Goal: Information Seeking & Learning: Learn about a topic

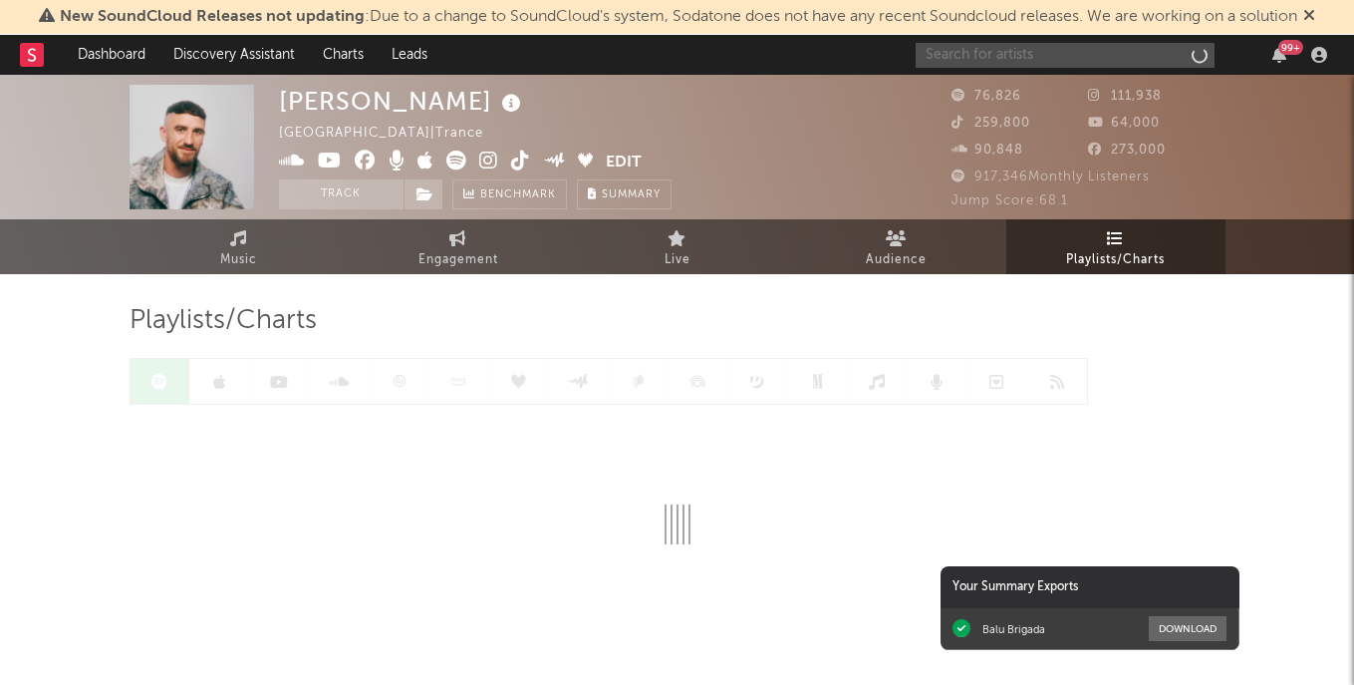
click at [1157, 60] on input "text" at bounding box center [1065, 55] width 299 height 25
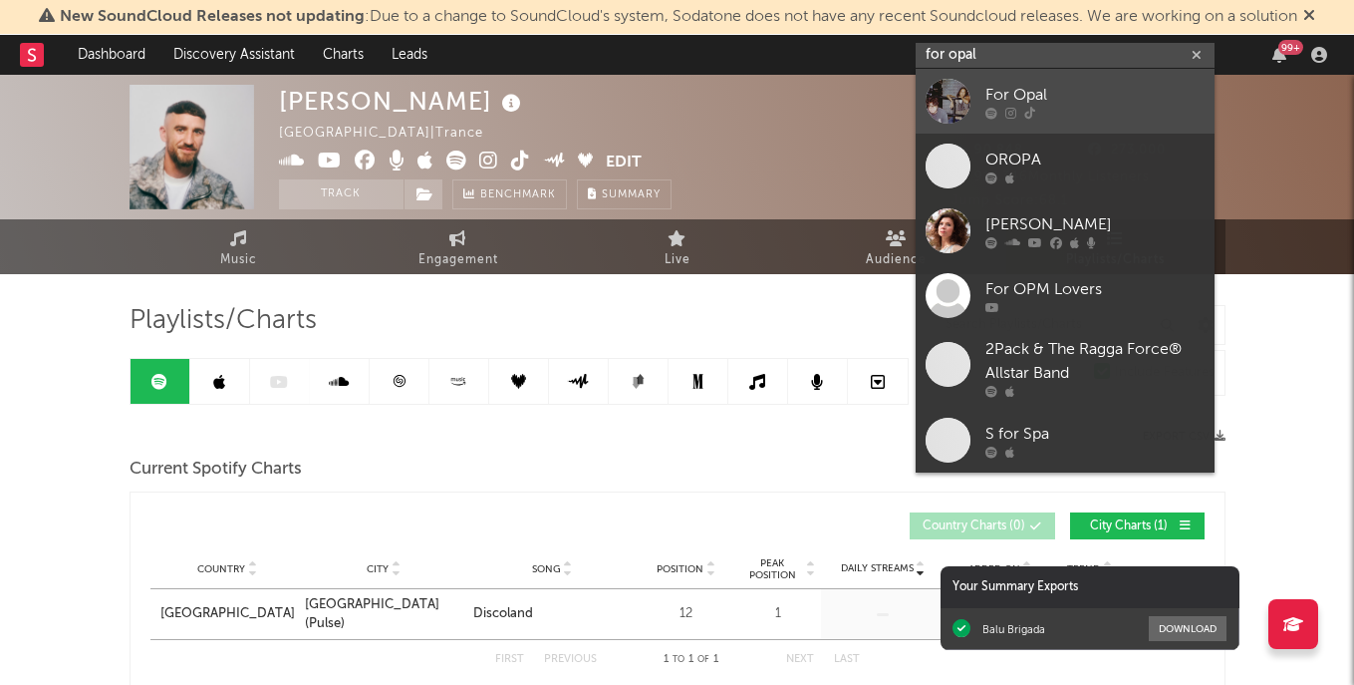
type input "for opal"
click at [1042, 96] on div "For Opal" at bounding box center [1094, 95] width 219 height 24
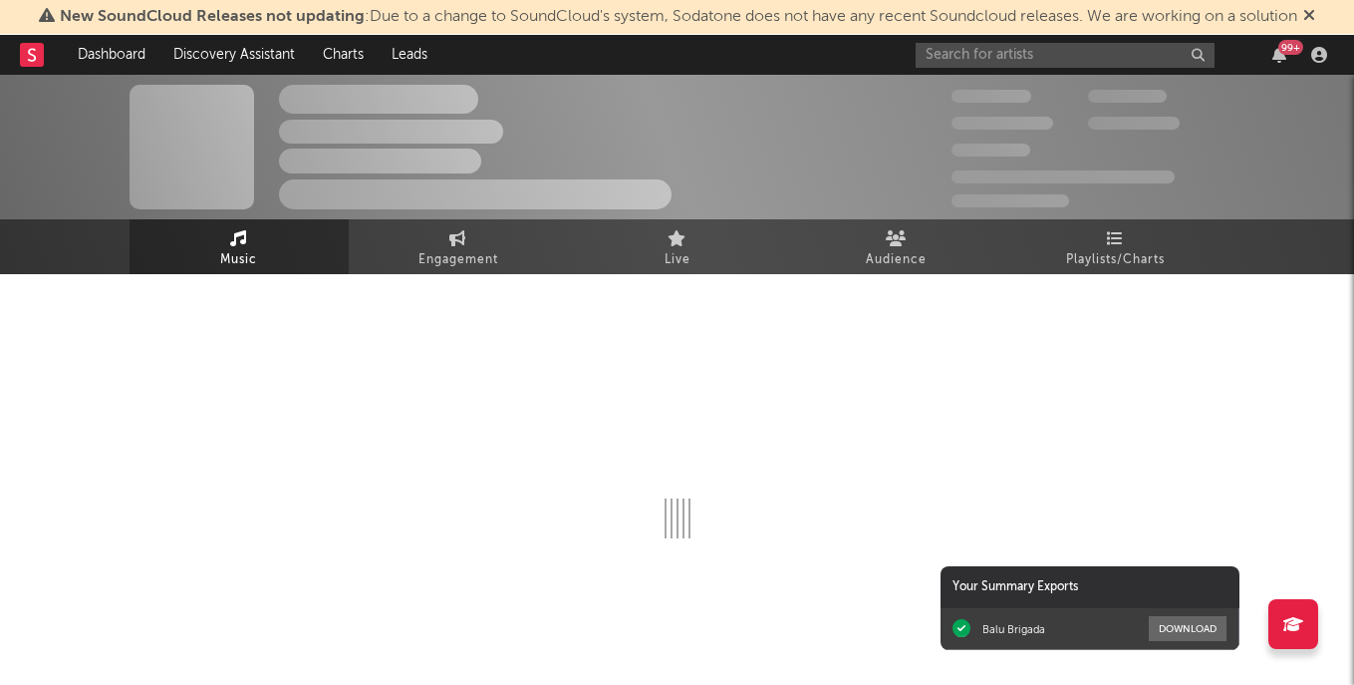
select select "1w"
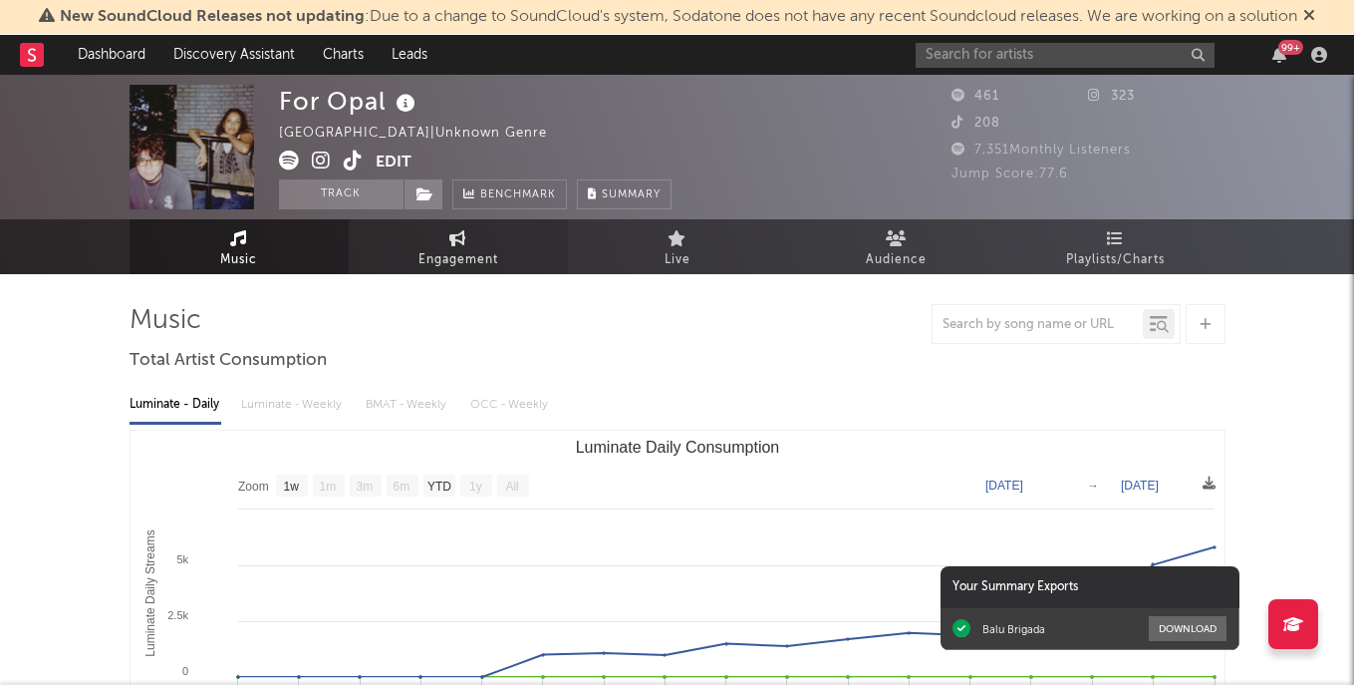
click at [469, 240] on link "Engagement" at bounding box center [458, 246] width 219 height 55
select select "1w"
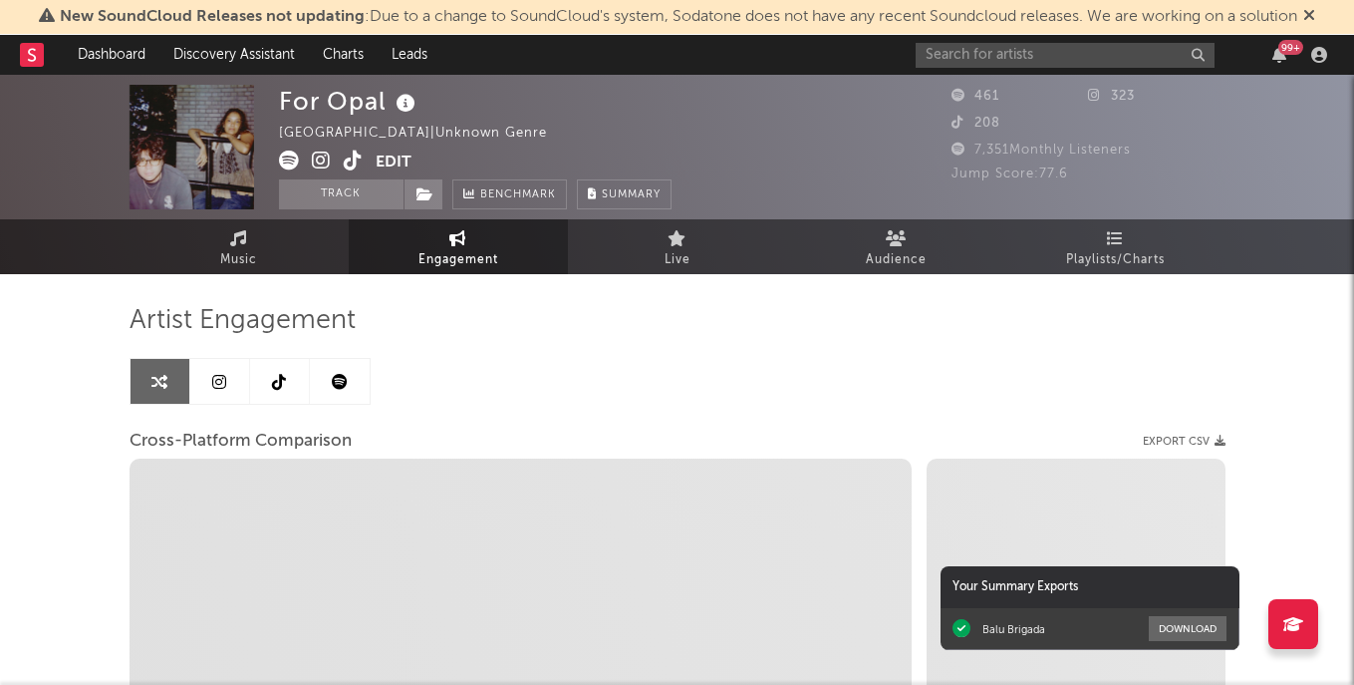
select select "1m"
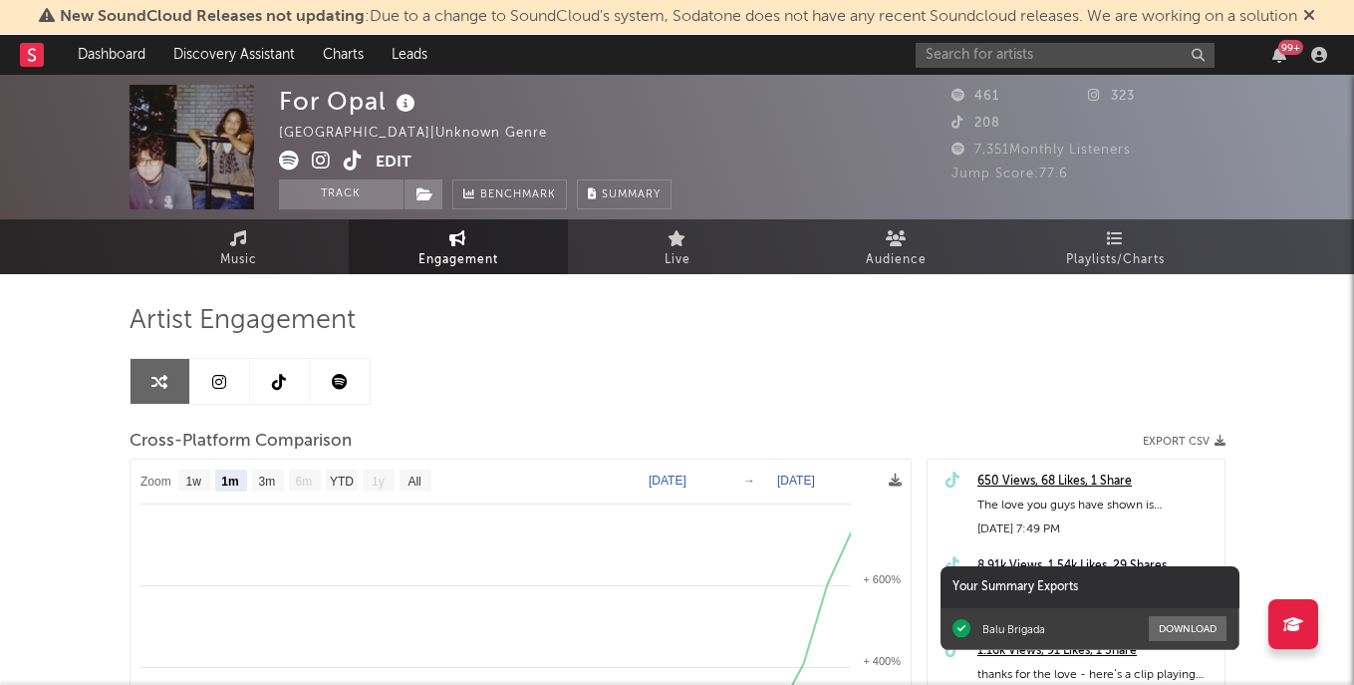
click at [285, 386] on icon at bounding box center [279, 382] width 14 height 16
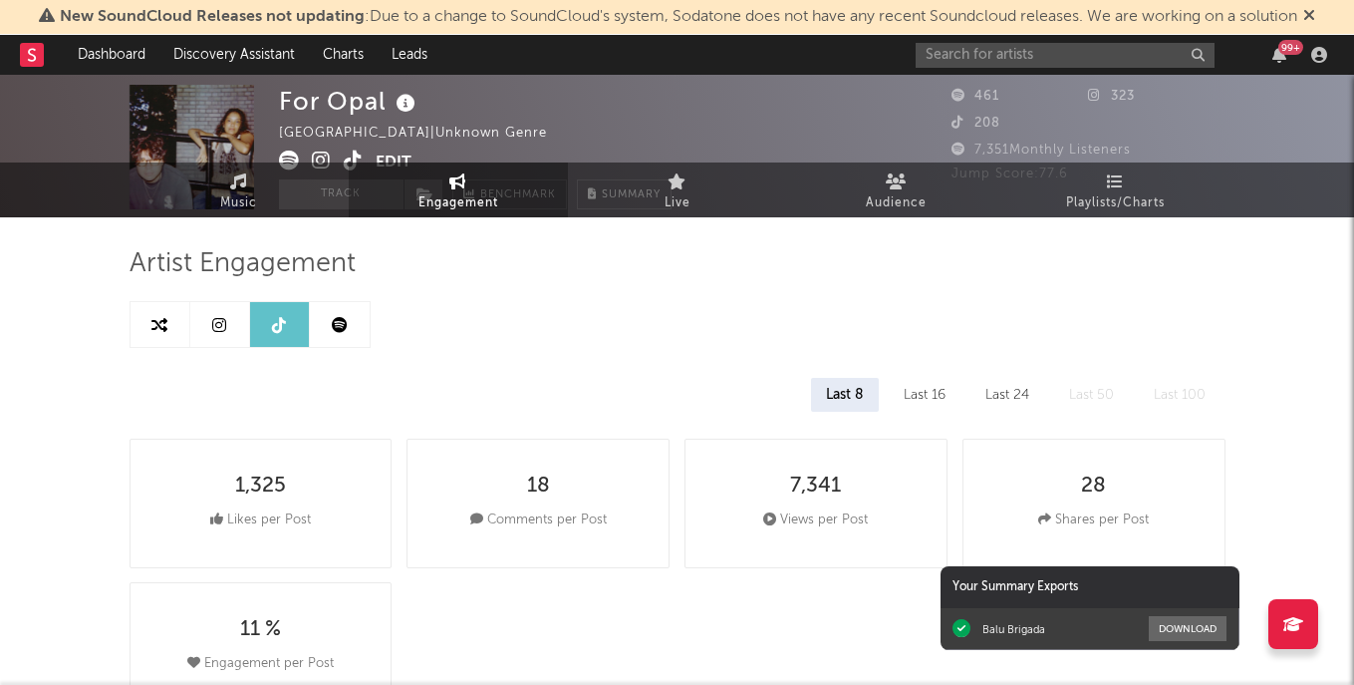
select select "1w"
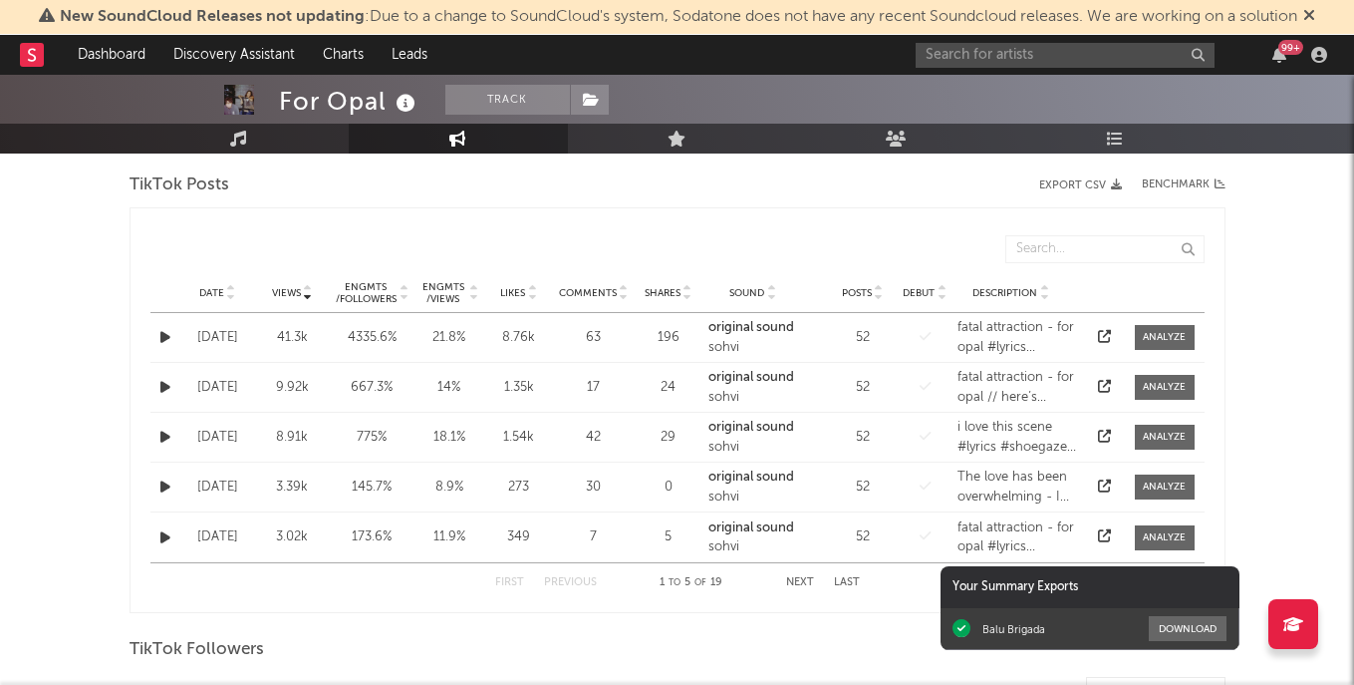
scroll to position [628, 0]
click at [1157, 336] on div at bounding box center [1164, 336] width 43 height 15
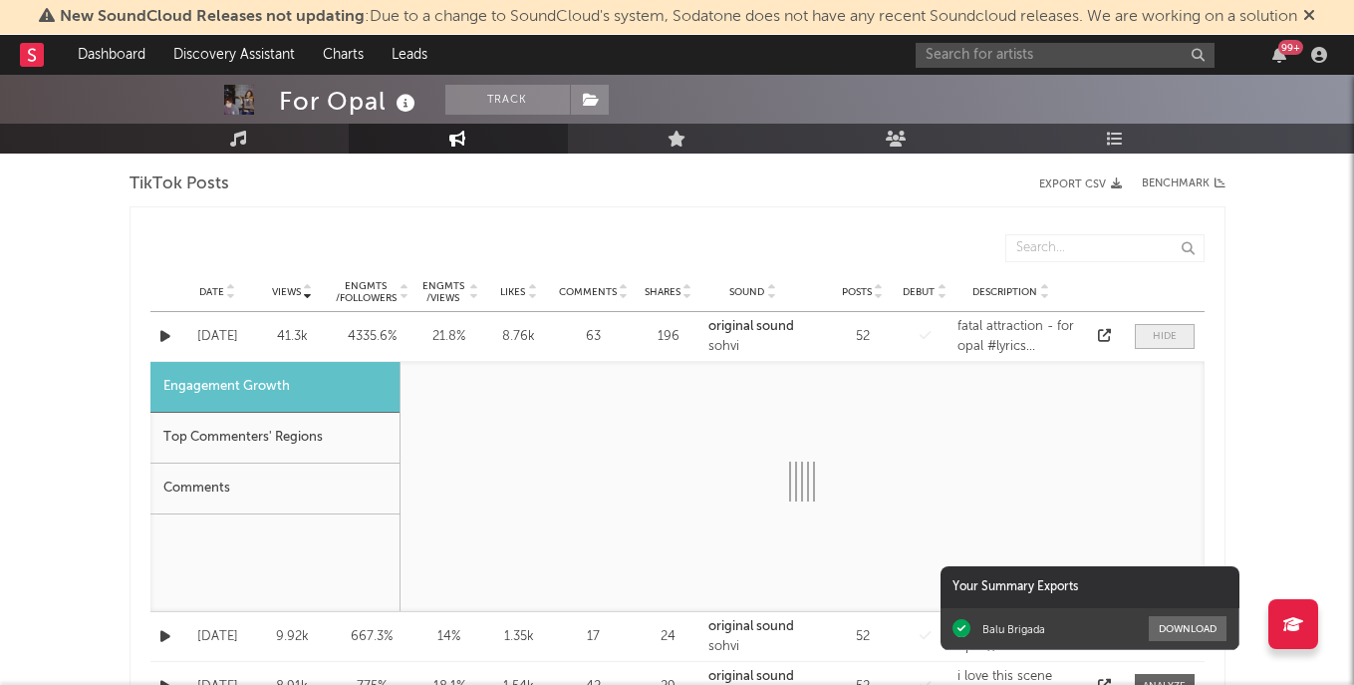
select select "1w"
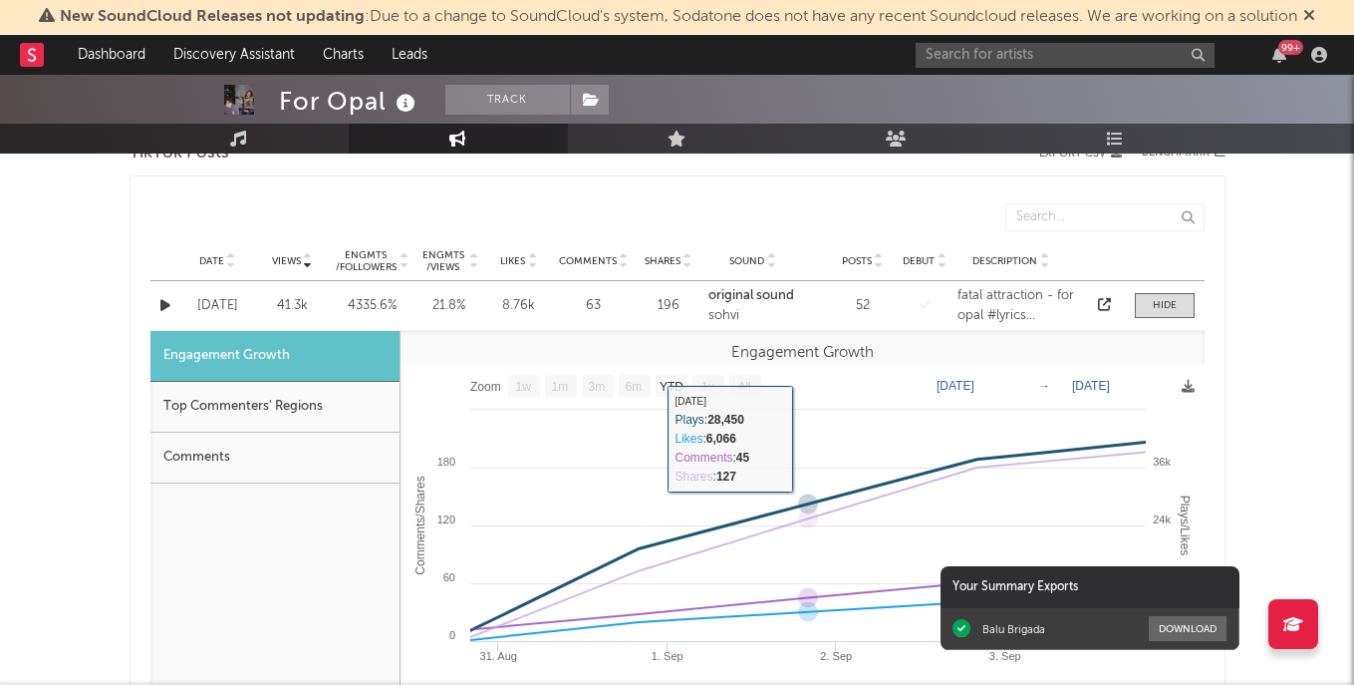
scroll to position [667, 0]
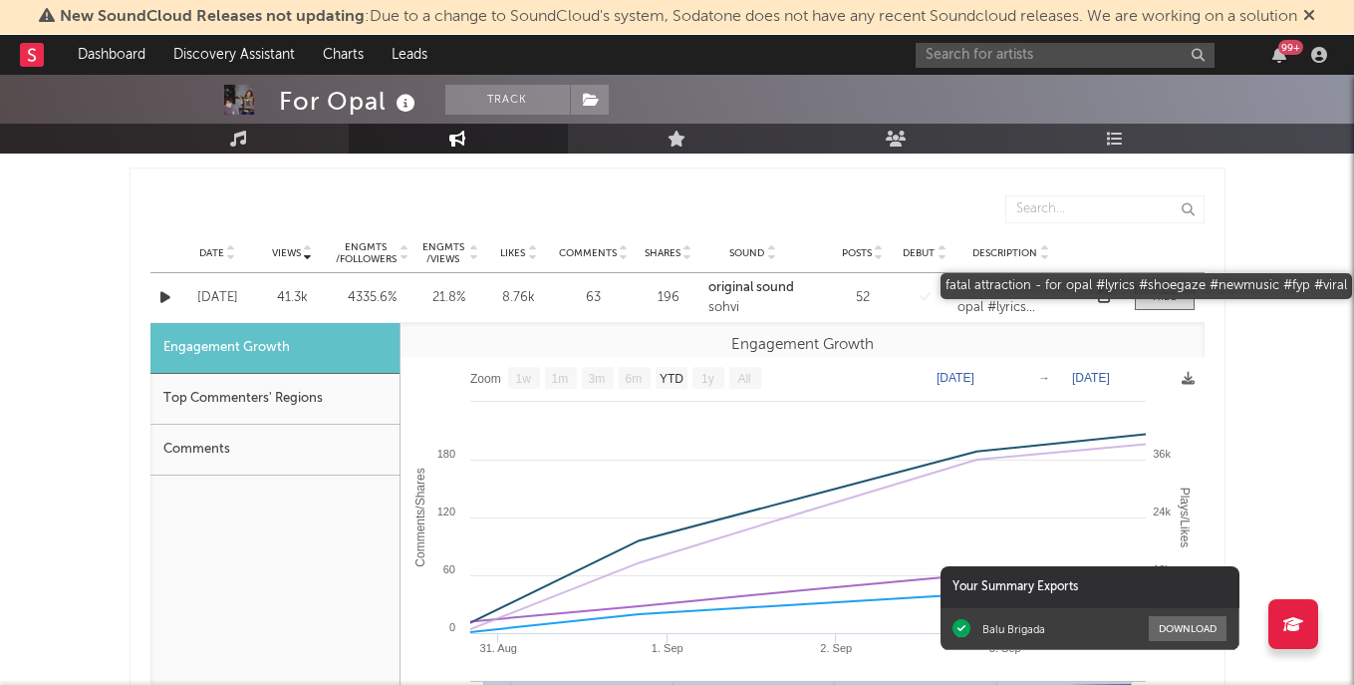
click at [998, 289] on div "fatal attraction - for opal #lyrics #shoegaze #newmusic #fyp #viral" at bounding box center [1019, 297] width 123 height 39
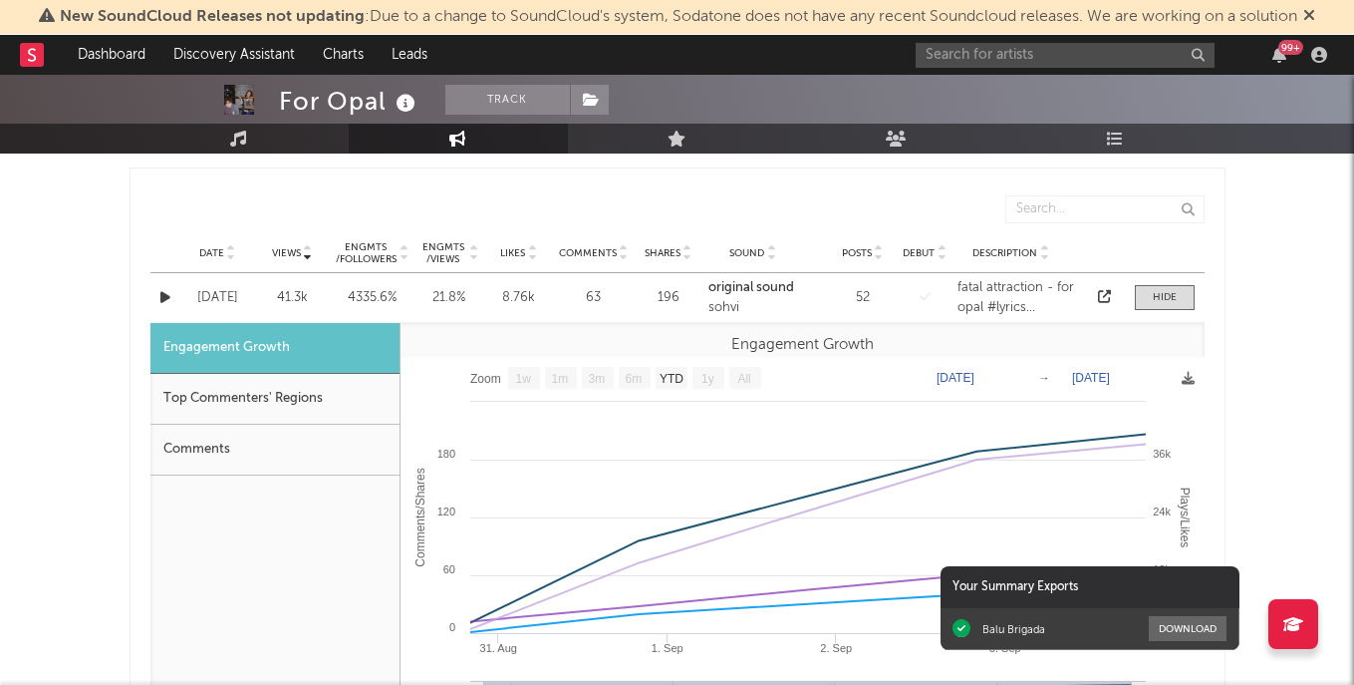
click at [1111, 298] on div at bounding box center [1105, 298] width 30 height 20
click at [1107, 292] on icon at bounding box center [1104, 296] width 13 height 13
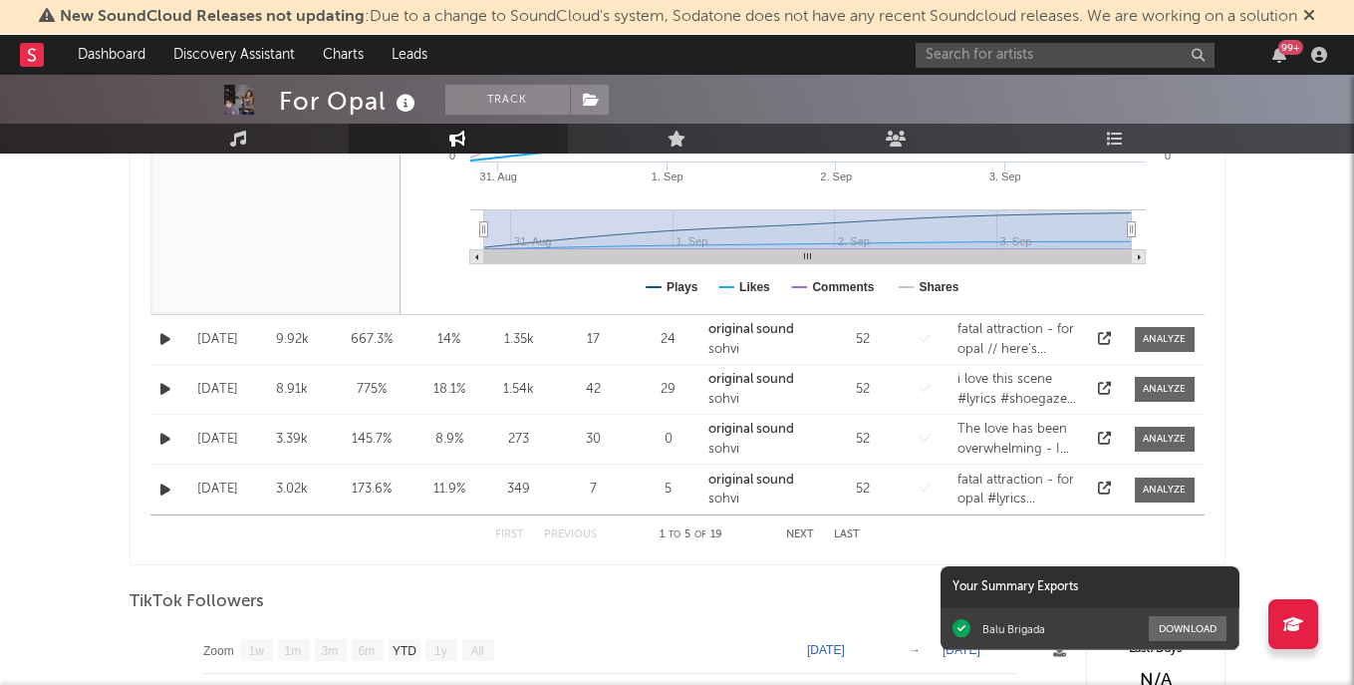
scroll to position [1217, 0]
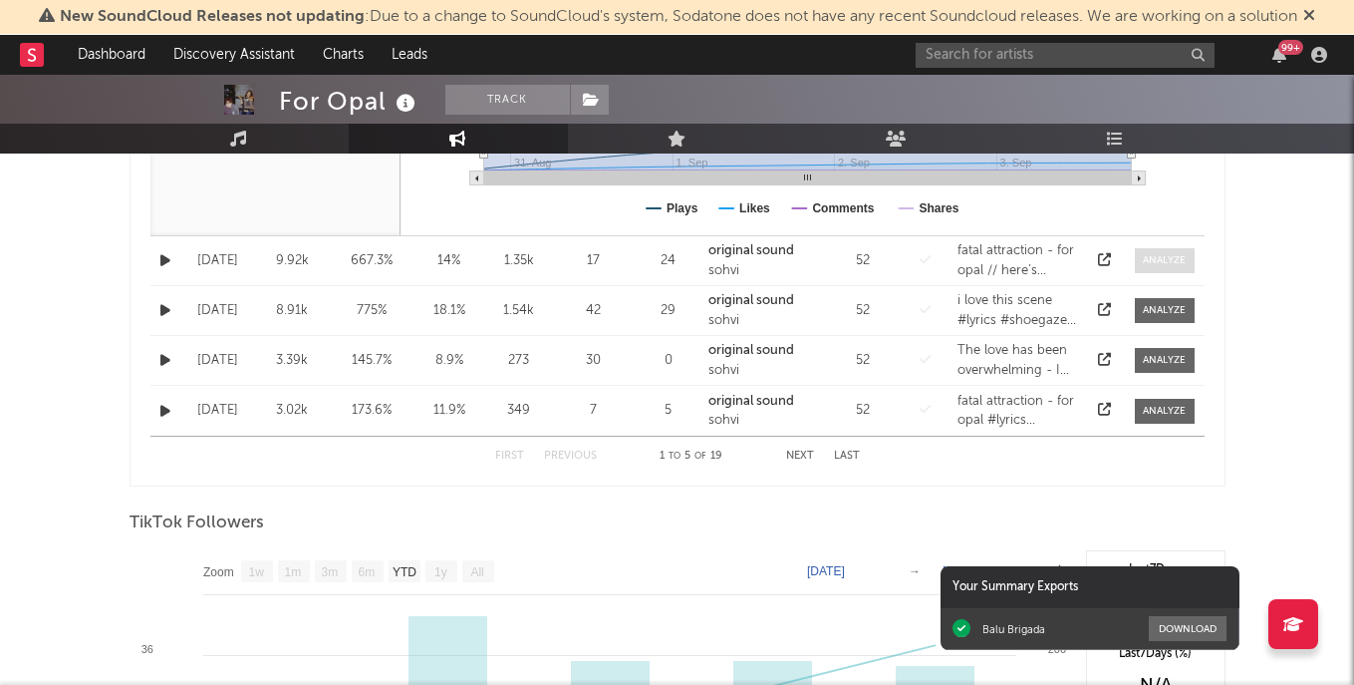
click at [1158, 259] on div at bounding box center [1164, 260] width 43 height 15
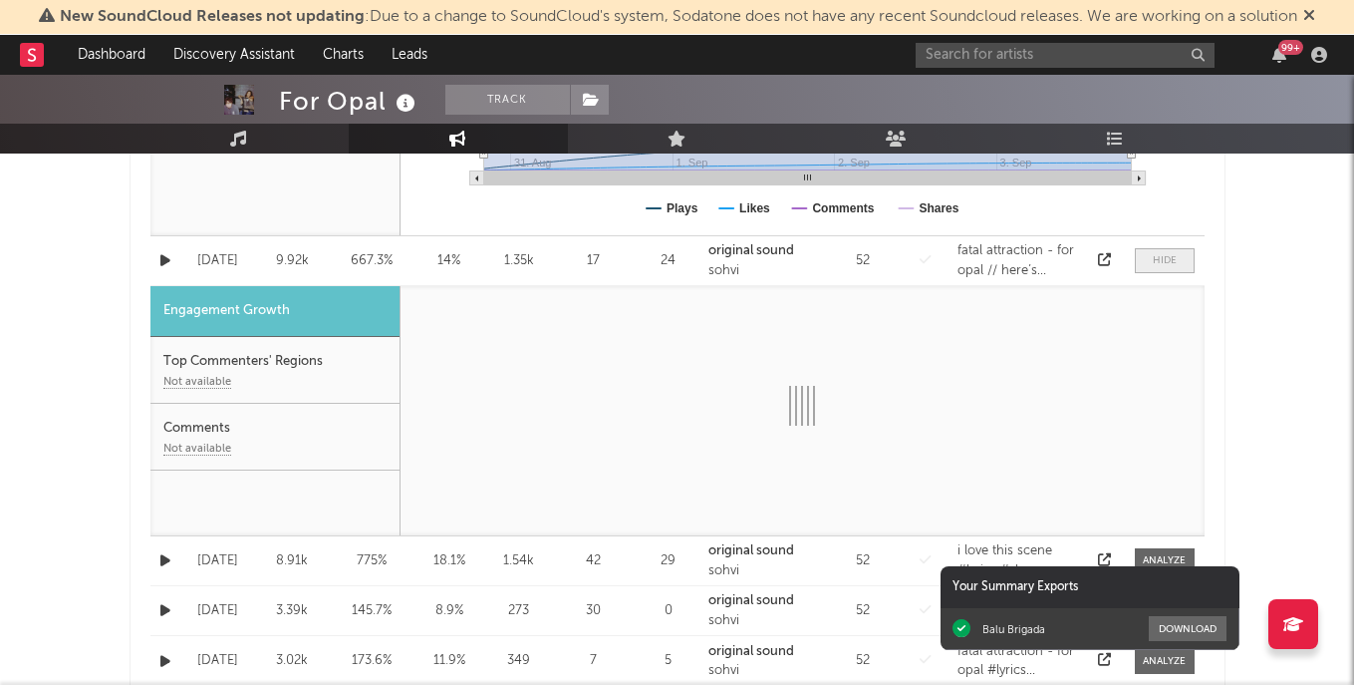
select select "1w"
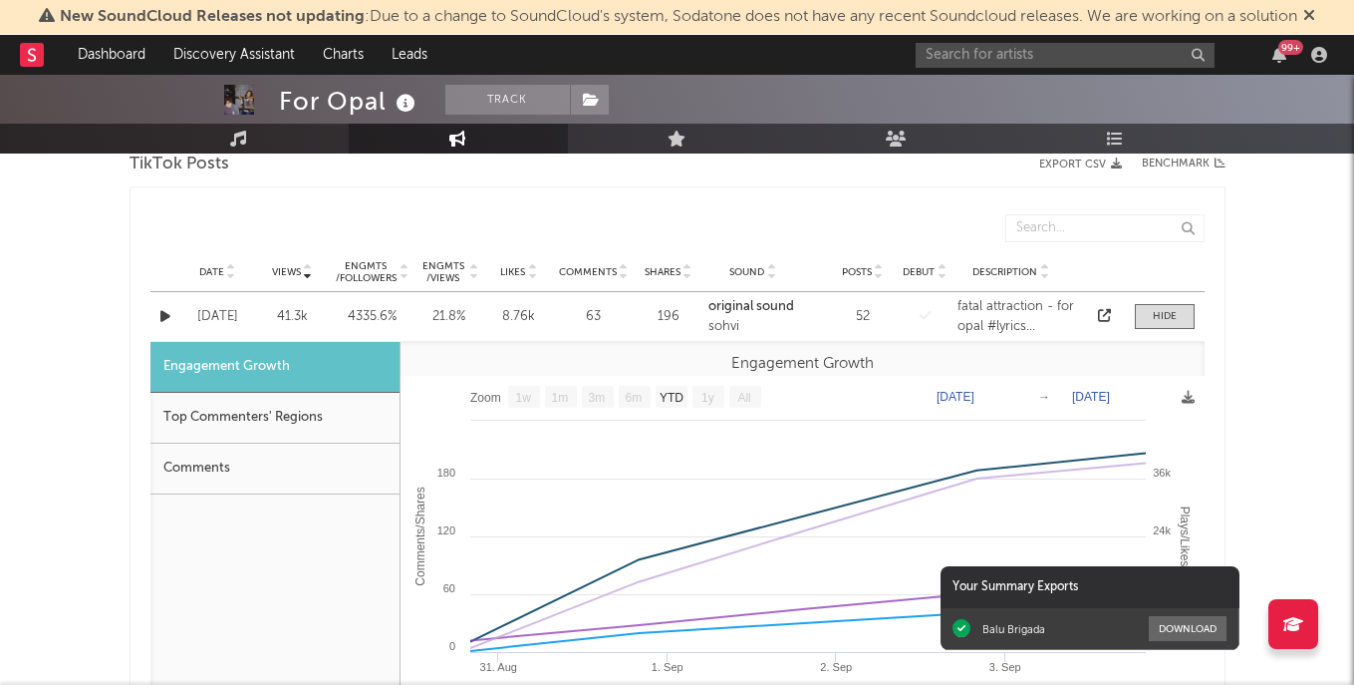
scroll to position [639, 0]
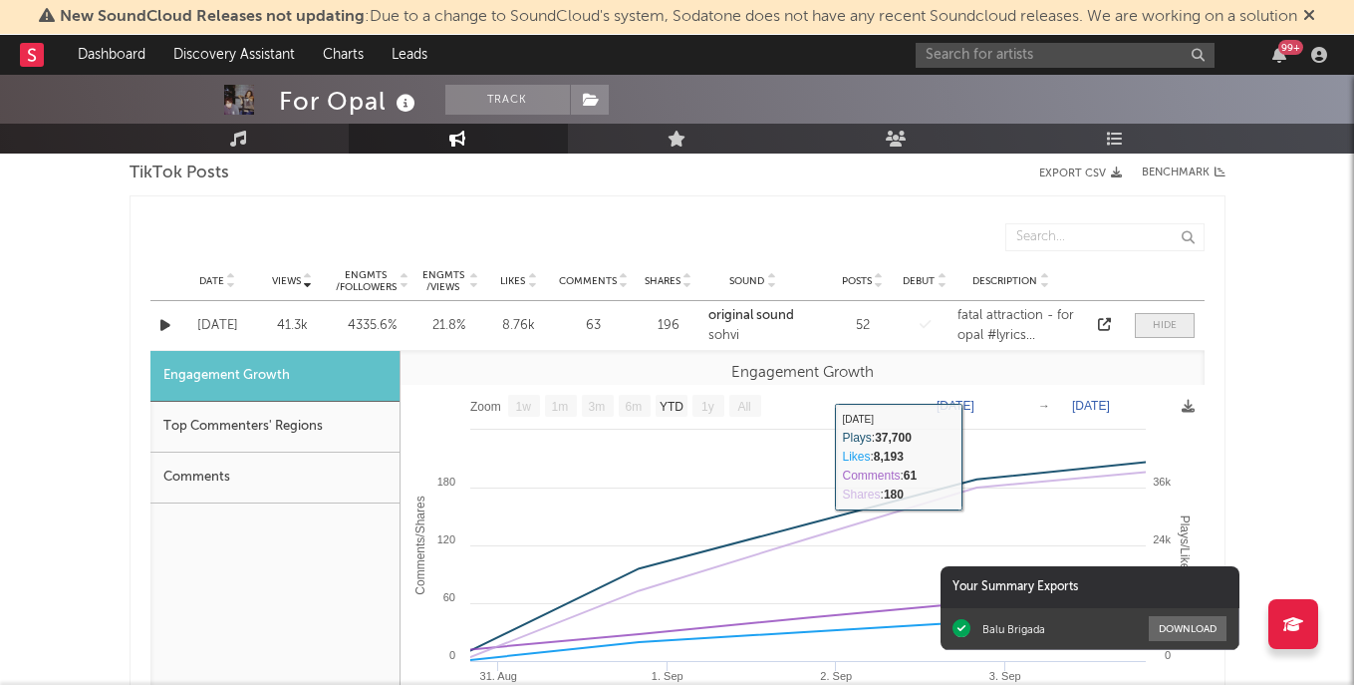
click at [1180, 320] on span at bounding box center [1165, 325] width 60 height 25
select select "1w"
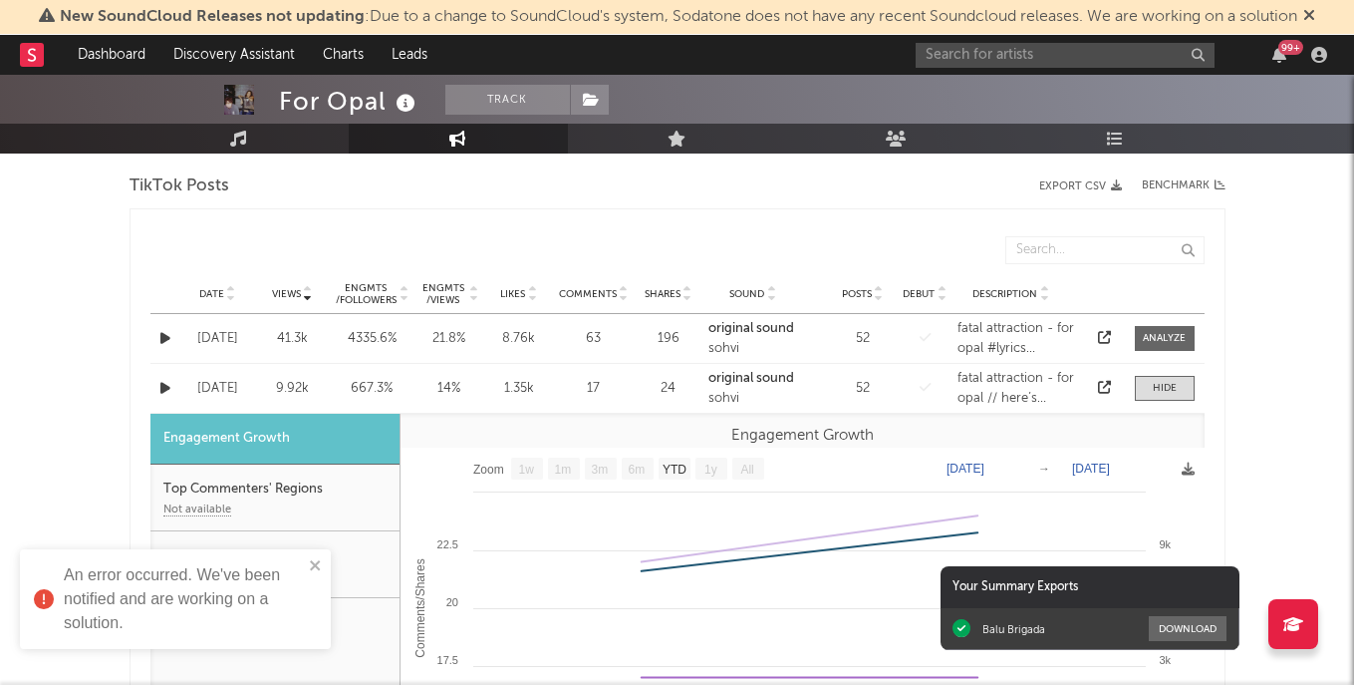
scroll to position [640, 0]
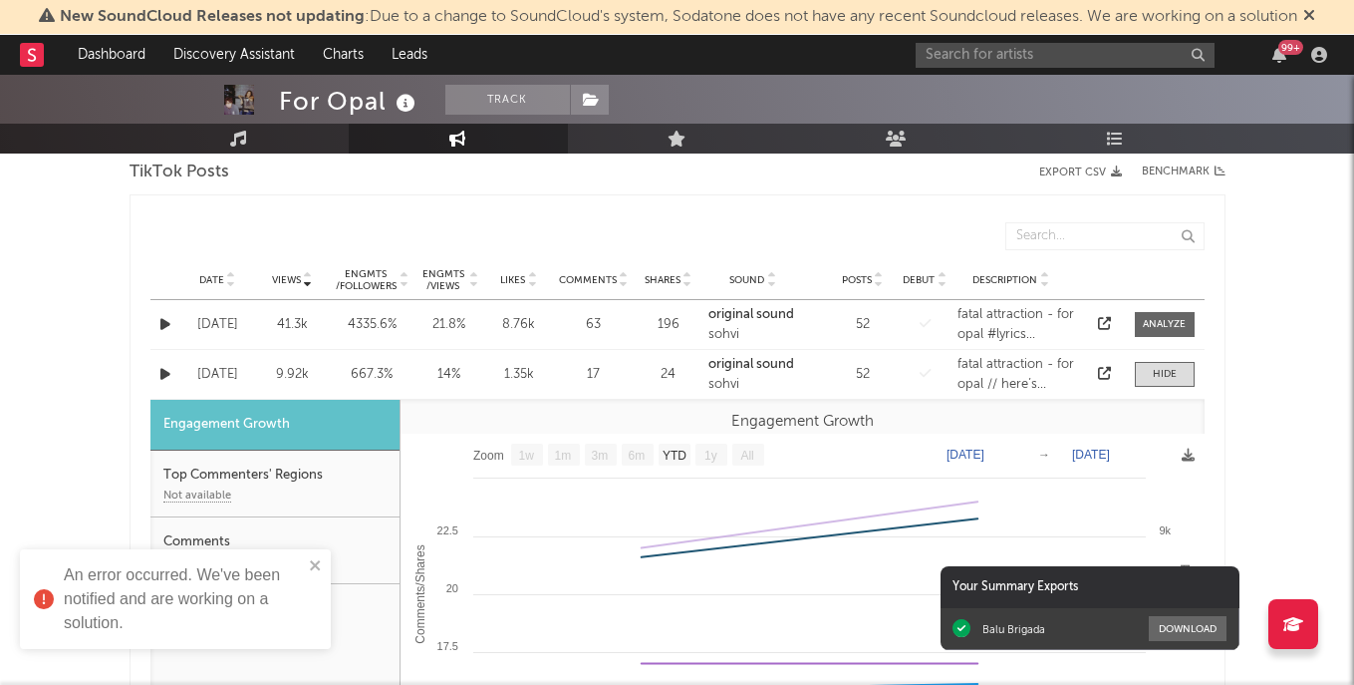
click at [600, 282] on span "Comments" at bounding box center [588, 280] width 58 height 12
select select "1w"
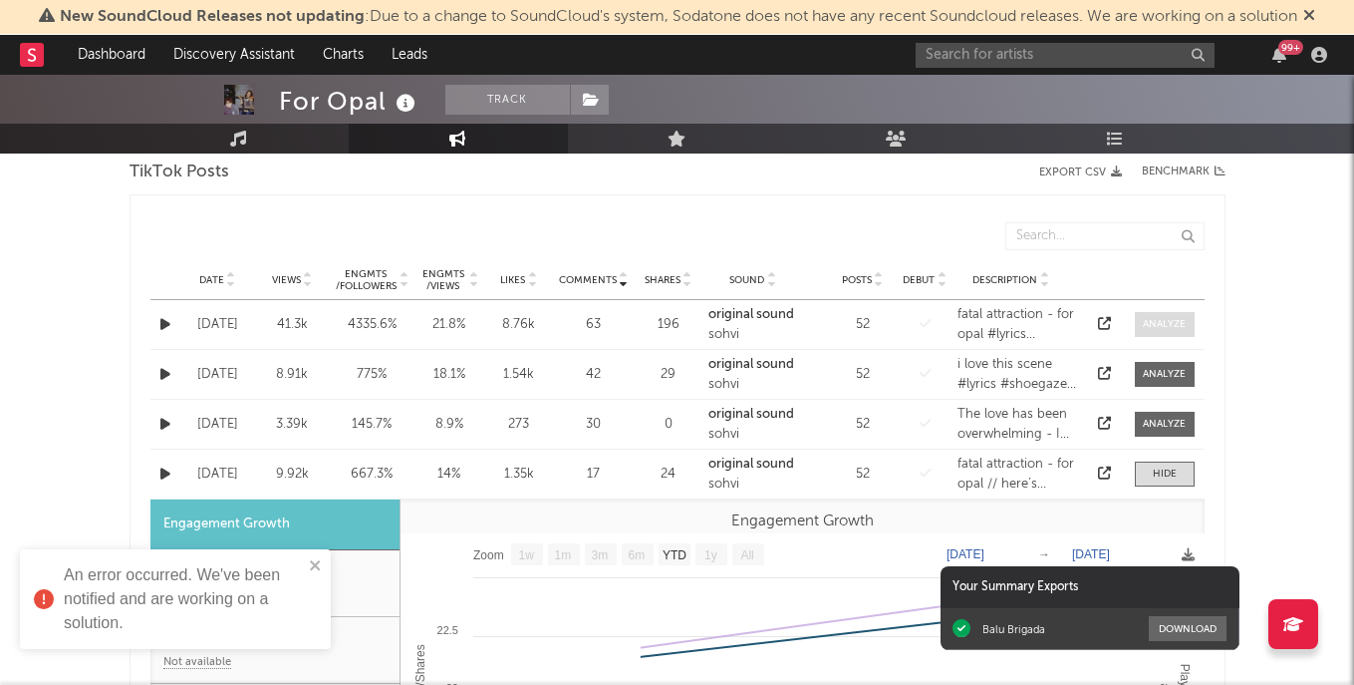
click at [1168, 322] on div at bounding box center [1164, 324] width 43 height 15
select select "1w"
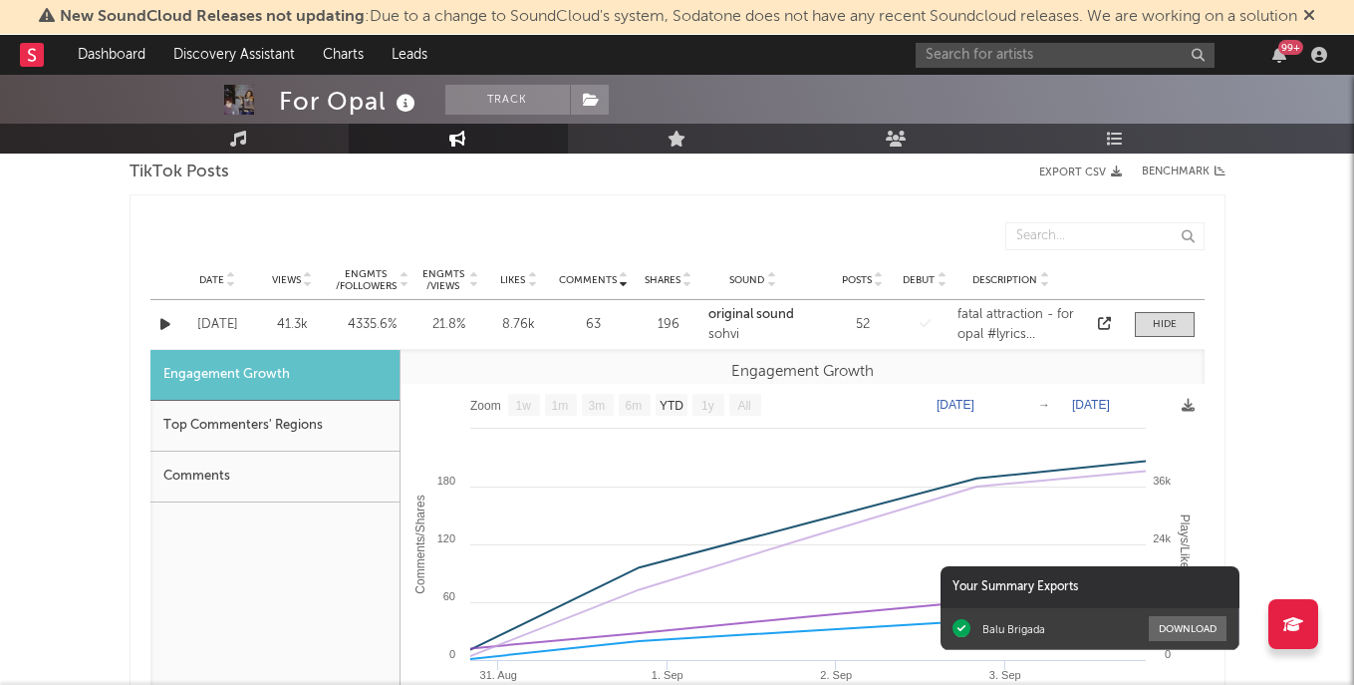
click at [1101, 319] on icon at bounding box center [1104, 323] width 13 height 13
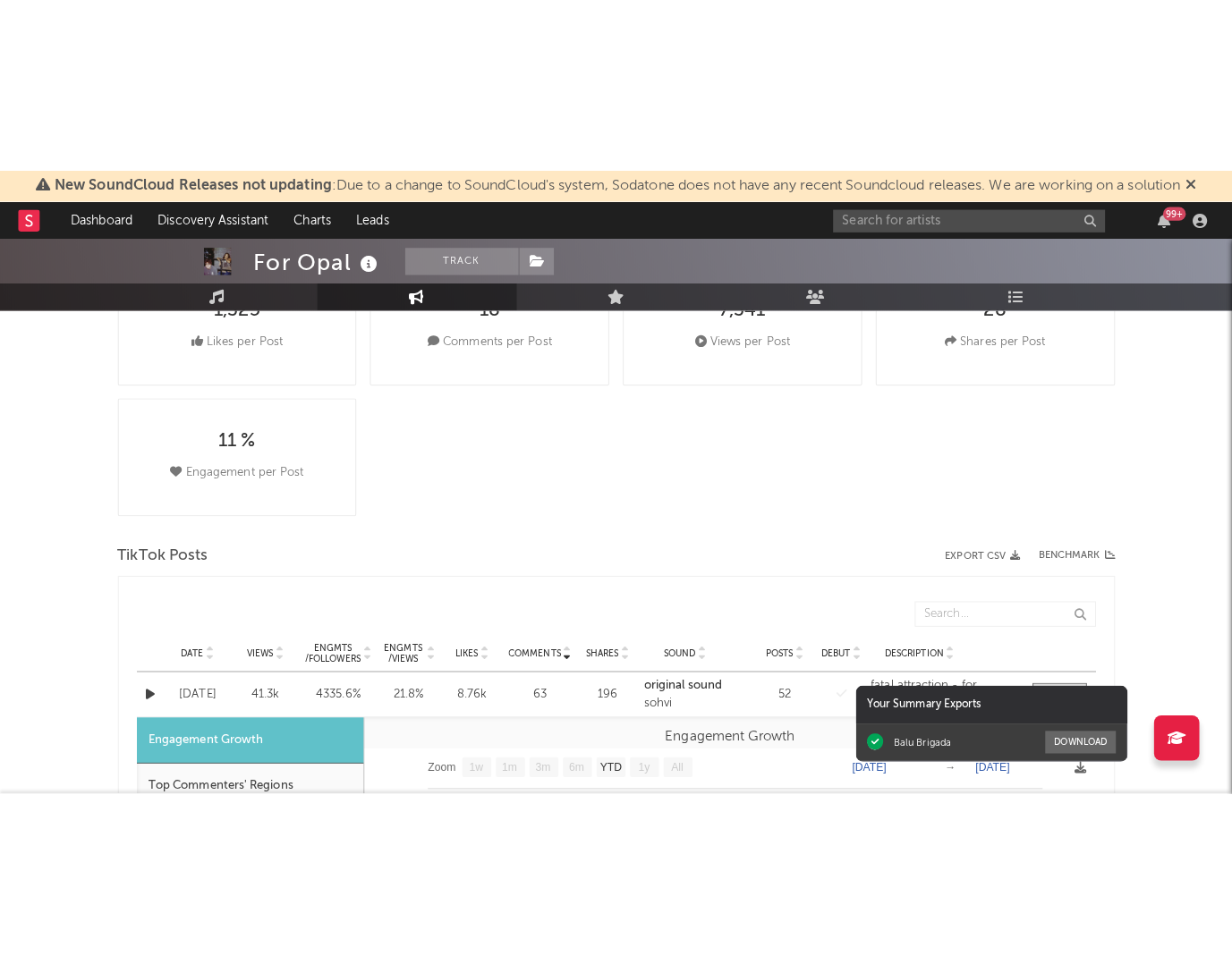
scroll to position [0, 0]
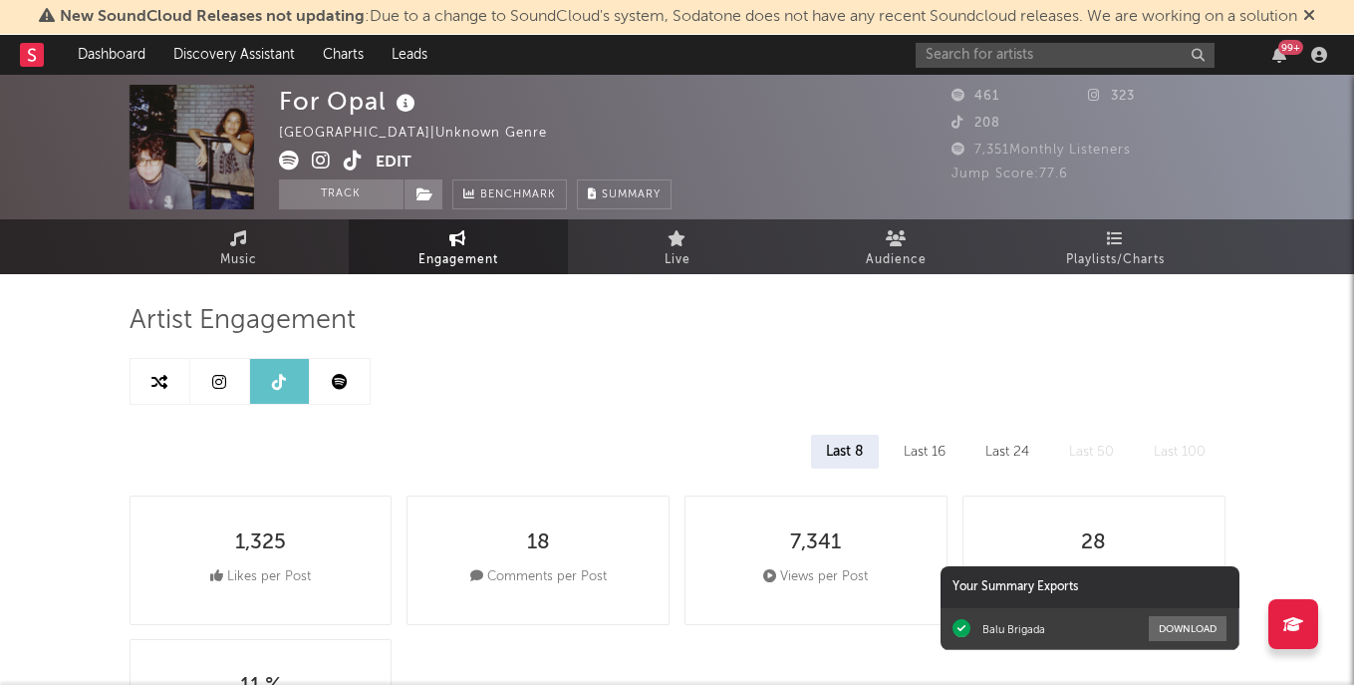
click at [319, 156] on icon at bounding box center [321, 160] width 19 height 20
click at [714, 264] on link "Live" at bounding box center [677, 246] width 219 height 55
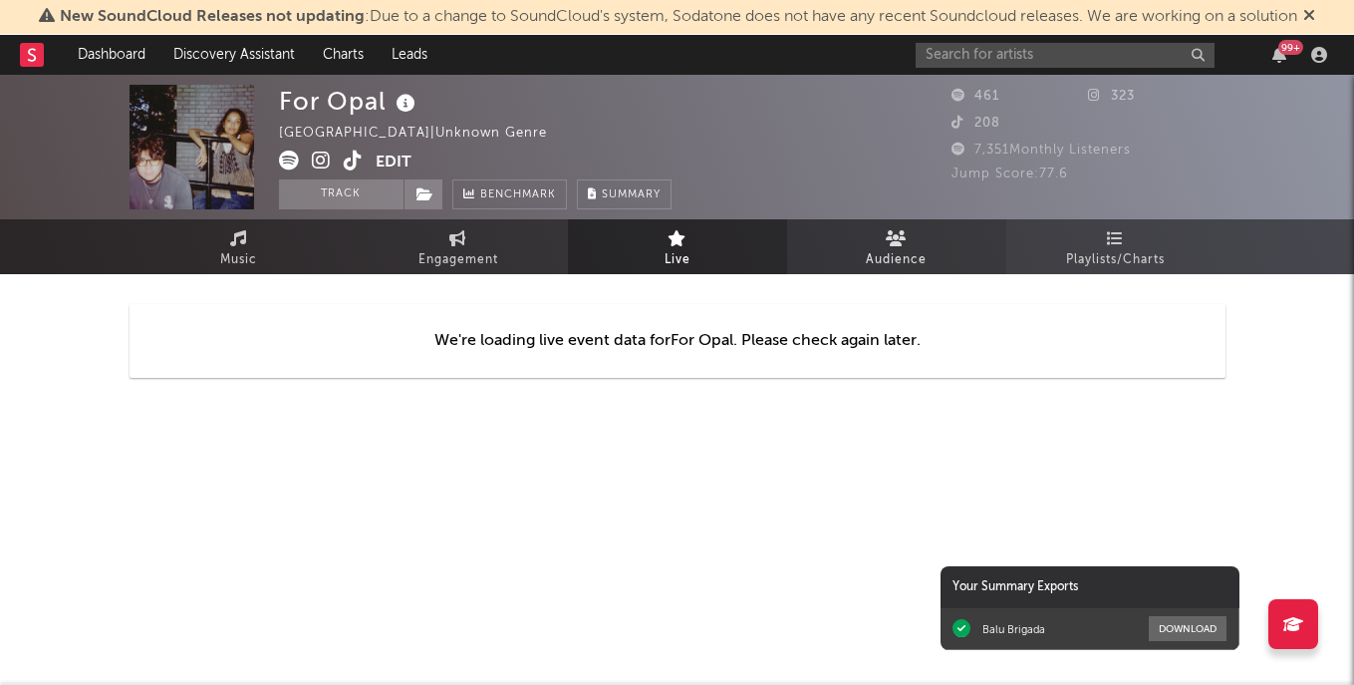
click at [875, 237] on link "Audience" at bounding box center [896, 246] width 219 height 55
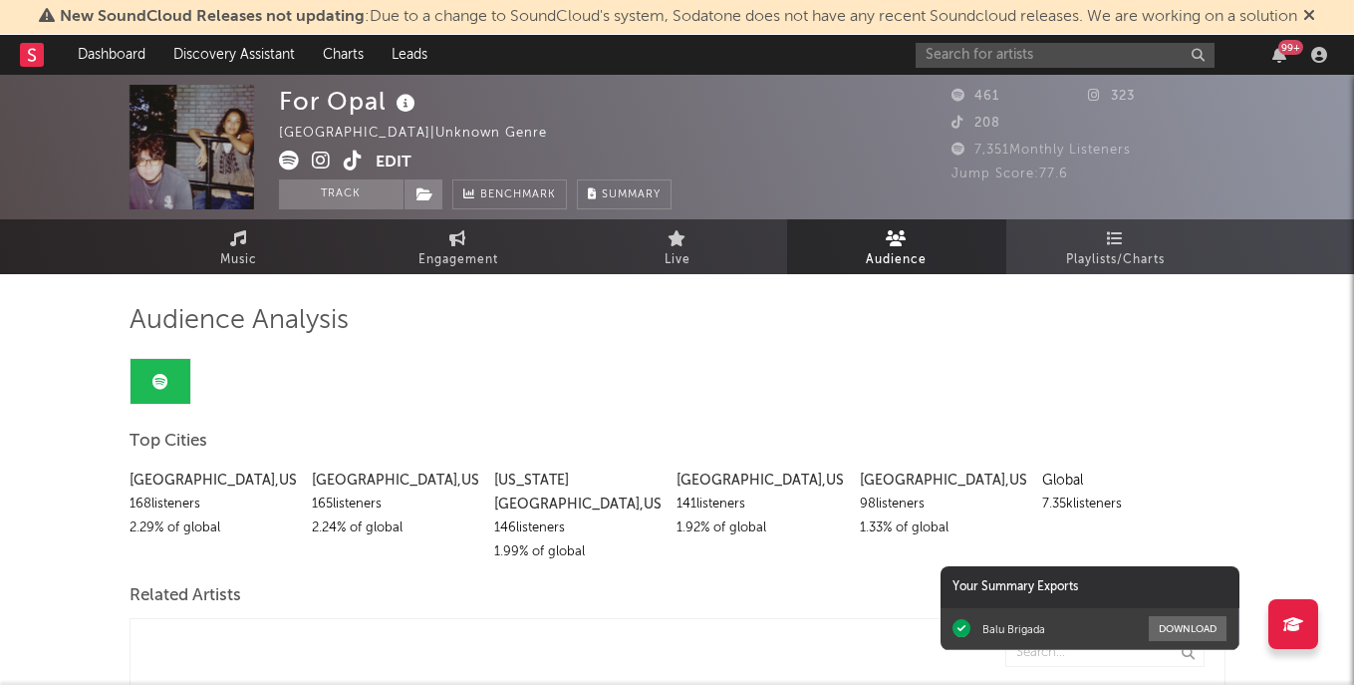
click at [993, 260] on link "Audience" at bounding box center [896, 246] width 219 height 55
